Goal: Use online tool/utility

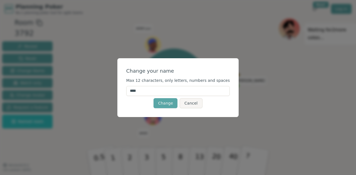
click at [174, 93] on input "****" at bounding box center [178, 91] width 104 height 10
type input "*"
type input "******"
click at [171, 104] on button "Change" at bounding box center [166, 103] width 24 height 10
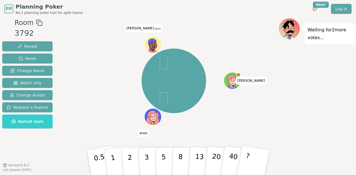
click at [154, 45] on icon at bounding box center [154, 45] width 2 height 1
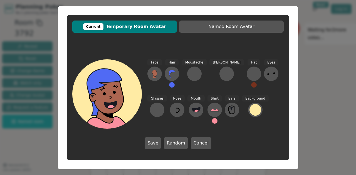
click at [111, 95] on icon at bounding box center [110, 98] width 7 height 6
click at [152, 74] on icon at bounding box center [154, 74] width 9 height 9
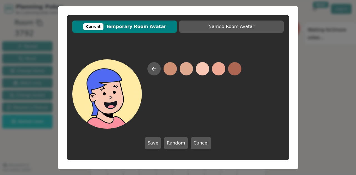
click at [201, 68] on button at bounding box center [202, 68] width 13 height 13
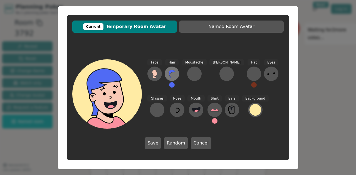
click at [172, 74] on icon at bounding box center [171, 74] width 9 height 9
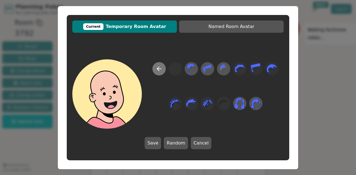
click at [160, 71] on icon at bounding box center [159, 69] width 7 height 7
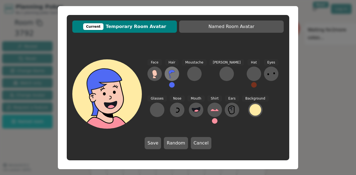
click at [170, 71] on icon at bounding box center [172, 74] width 6 height 8
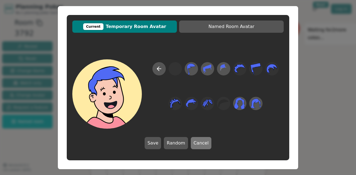
click at [203, 140] on button "Cancel" at bounding box center [201, 143] width 21 height 12
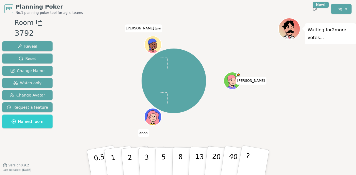
click at [154, 45] on icon at bounding box center [154, 45] width 2 height 1
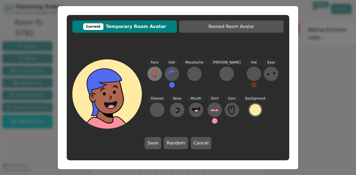
click at [154, 75] on icon at bounding box center [154, 73] width 5 height 6
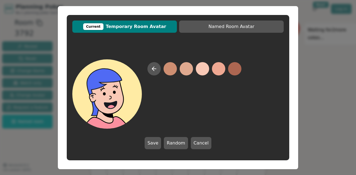
click at [201, 69] on button at bounding box center [202, 68] width 13 height 13
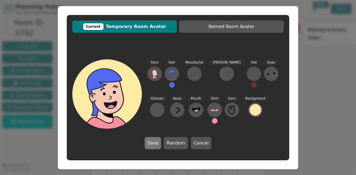
click at [155, 143] on button "Save" at bounding box center [153, 143] width 16 height 12
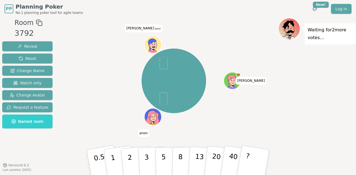
click at [155, 46] on div at bounding box center [153, 50] width 17 height 15
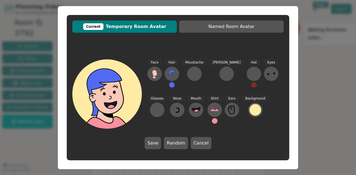
click at [171, 63] on span "Hair" at bounding box center [172, 63] width 14 height 6
click at [170, 74] on icon at bounding box center [171, 74] width 9 height 9
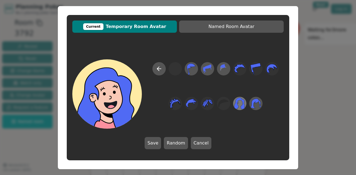
click at [237, 106] on icon at bounding box center [239, 104] width 11 height 12
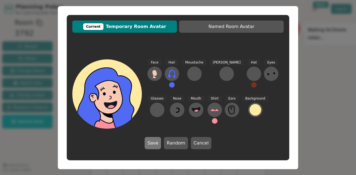
click at [154, 144] on button "Save" at bounding box center [153, 143] width 16 height 12
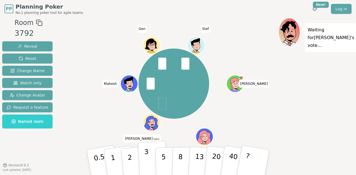
click at [148, 160] on button "3" at bounding box center [153, 162] width 30 height 43
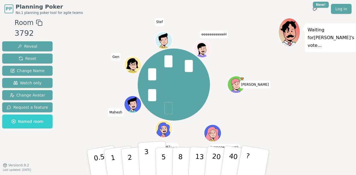
click at [145, 158] on p "3" at bounding box center [147, 163] width 6 height 30
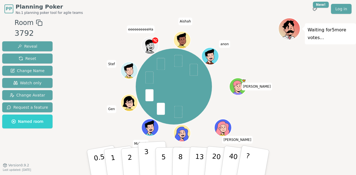
click at [147, 157] on p "3" at bounding box center [147, 163] width 6 height 30
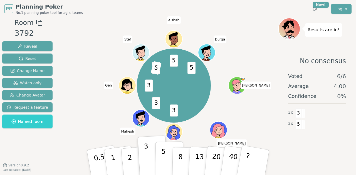
click at [161, 162] on button "5" at bounding box center [169, 163] width 29 height 42
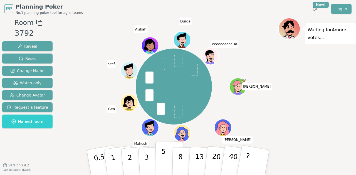
click at [162, 155] on p "5" at bounding box center [163, 163] width 5 height 30
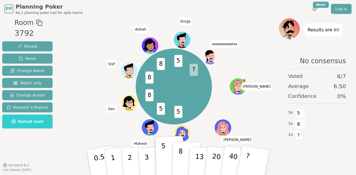
click at [181, 161] on p "8" at bounding box center [180, 163] width 5 height 30
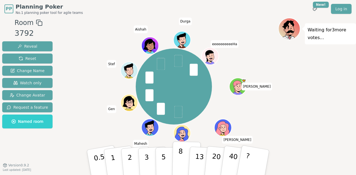
click at [179, 162] on p "8" at bounding box center [180, 163] width 5 height 30
